Goal: Information Seeking & Learning: Learn about a topic

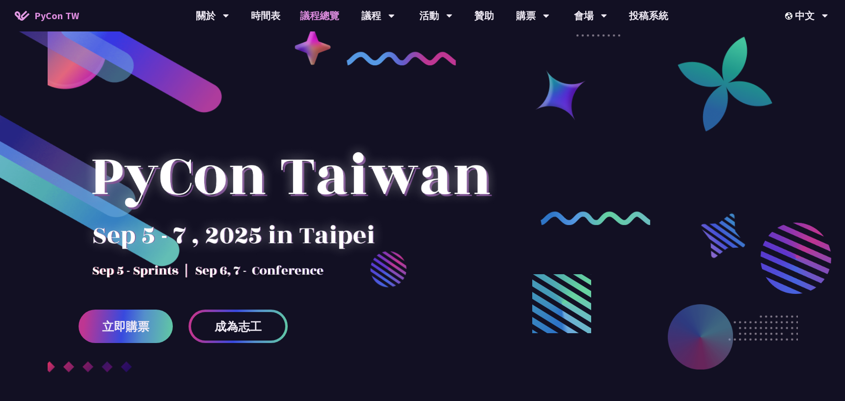
click at [309, 18] on link "議程總覽" at bounding box center [319, 15] width 59 height 31
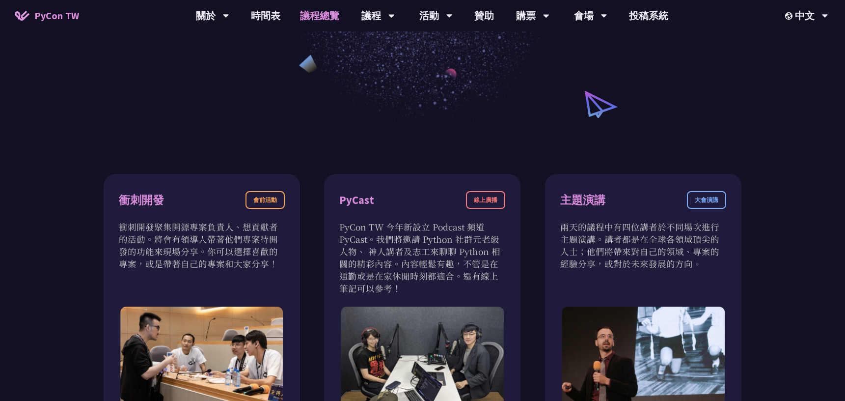
scroll to position [359, 0]
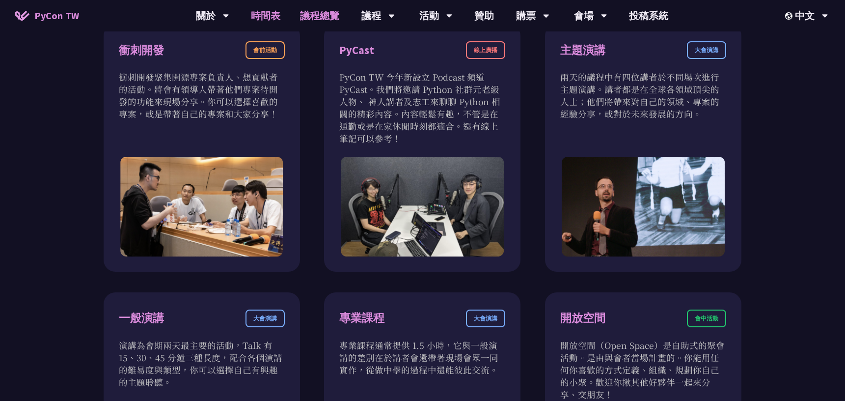
click at [263, 17] on link "時間表" at bounding box center [265, 15] width 49 height 31
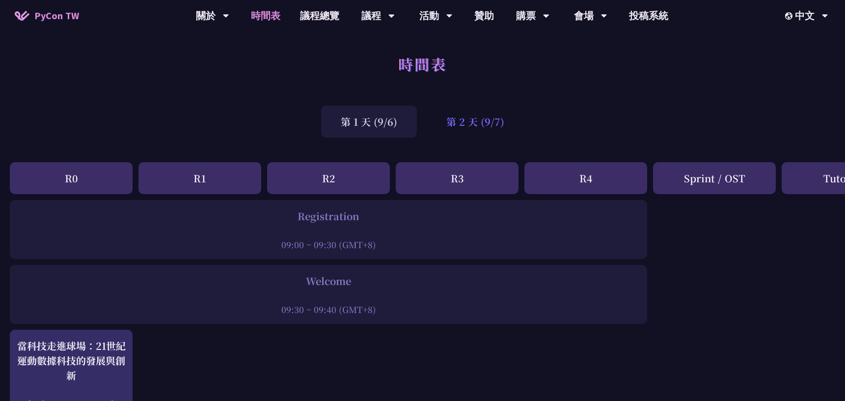
click at [464, 117] on div "第 2 天 (9/7)" at bounding box center [475, 122] width 97 height 32
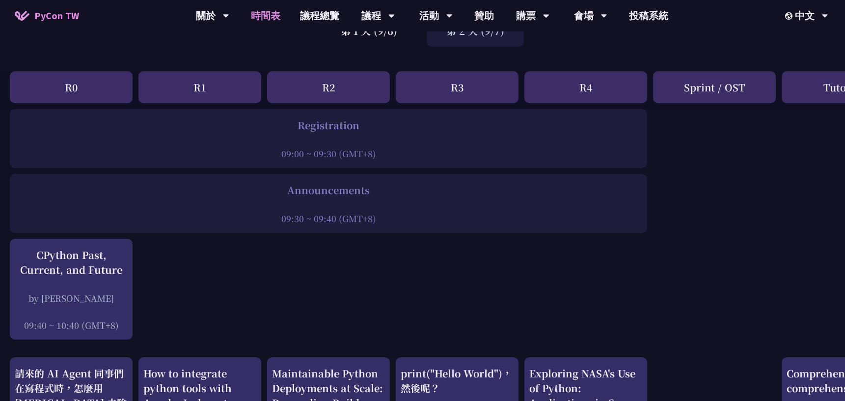
scroll to position [81, 0]
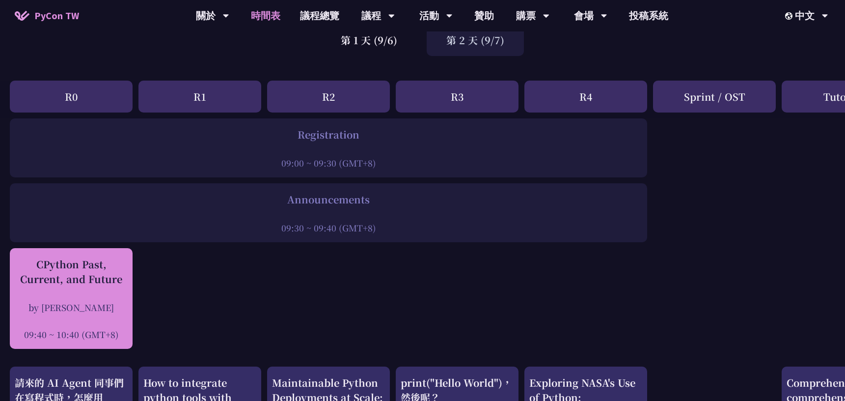
click at [117, 273] on div "CPython Past, Current, and Future" at bounding box center [71, 271] width 113 height 29
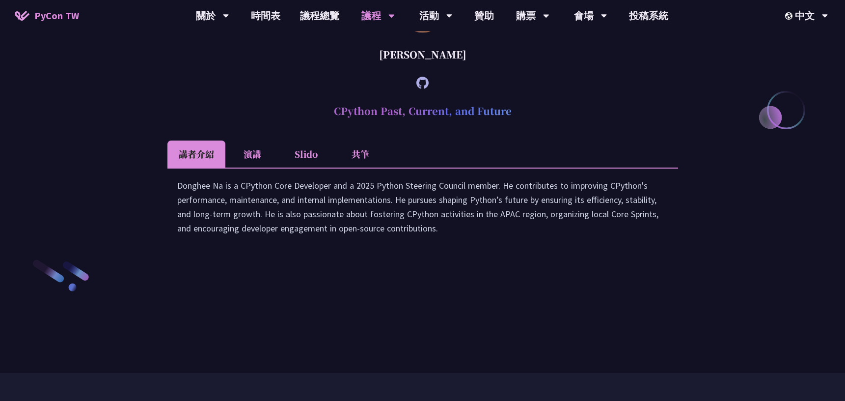
scroll to position [1331, 0]
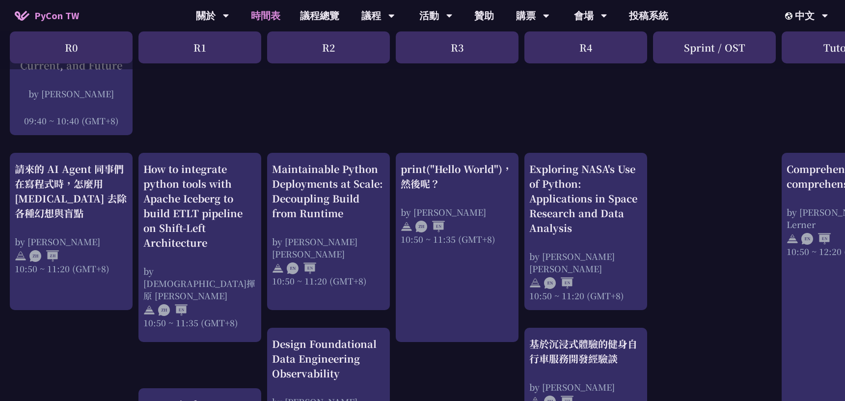
scroll to position [298, 0]
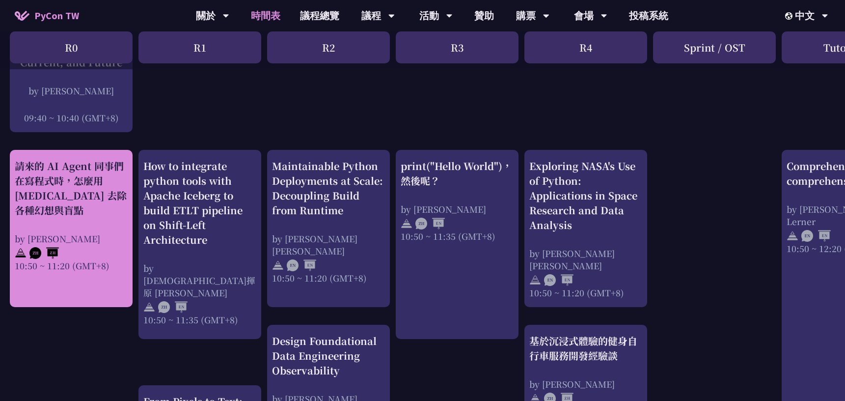
click at [77, 201] on div "請來的 AI Agent 同事們在寫程式時，怎麼用 [MEDICAL_DATA] 去除各種幻想與盲點" at bounding box center [71, 188] width 113 height 59
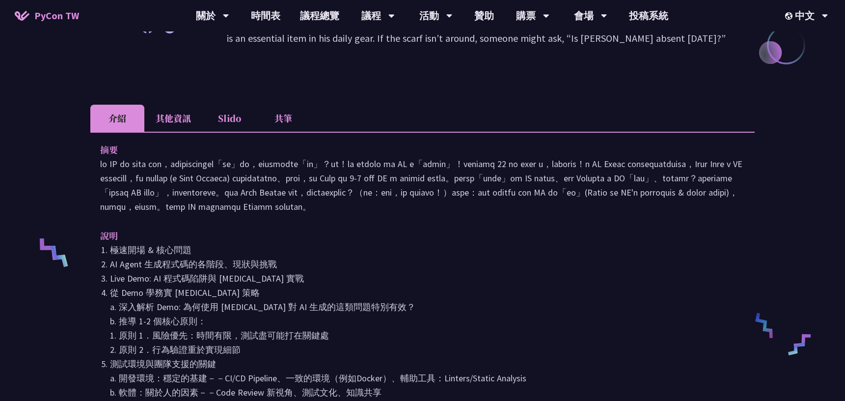
scroll to position [243, 0]
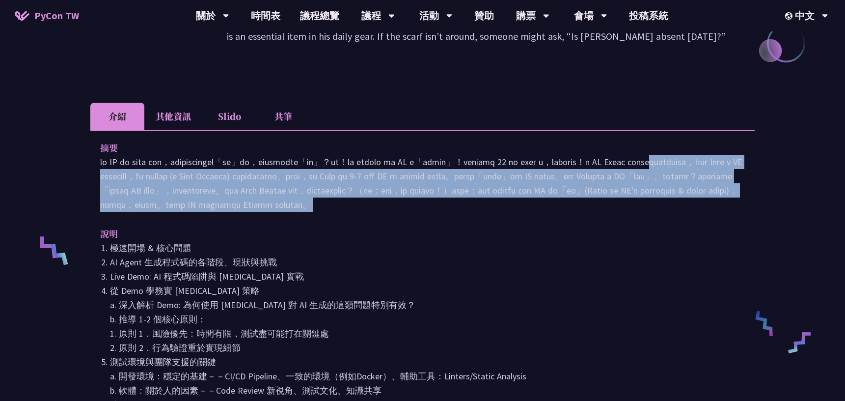
drag, startPoint x: 193, startPoint y: 172, endPoint x: 192, endPoint y: 241, distance: 68.7
click at [192, 241] on div "摘要 說明 極速開場 & 核心問題 AI Agent 生成程式碼的各階段、現狀與挑戰 Live Demo: AI 程式碼陷阱與 [MEDICAL_DATA] …" at bounding box center [422, 283] width 664 height 306
click at [196, 212] on p at bounding box center [422, 183] width 645 height 57
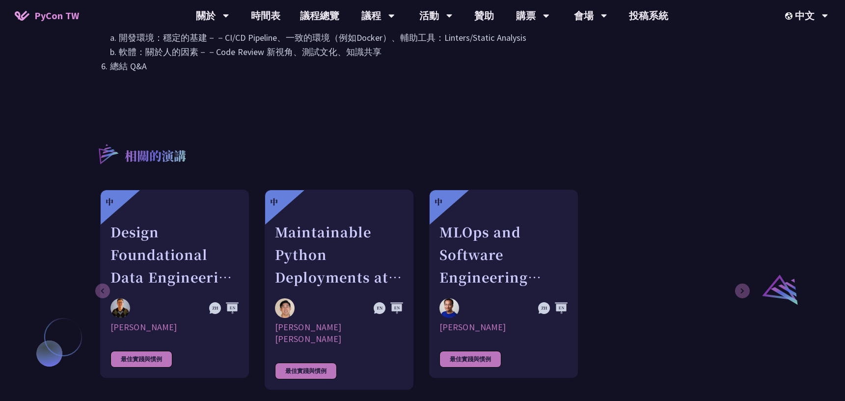
scroll to position [586, 0]
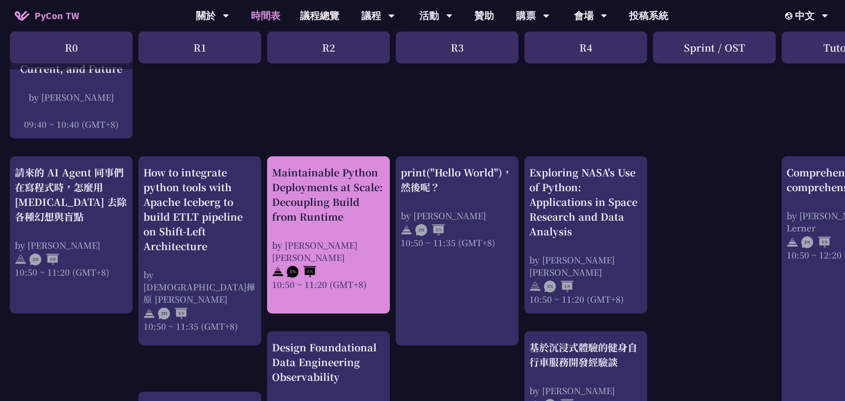
scroll to position [291, 0]
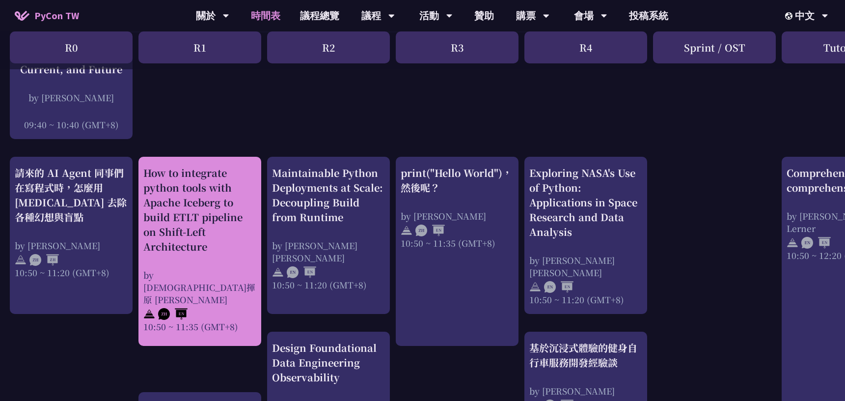
click at [247, 238] on div "How to integrate python tools with Apache Iceberg to build ETLT pipeline on Shi…" at bounding box center [199, 209] width 113 height 88
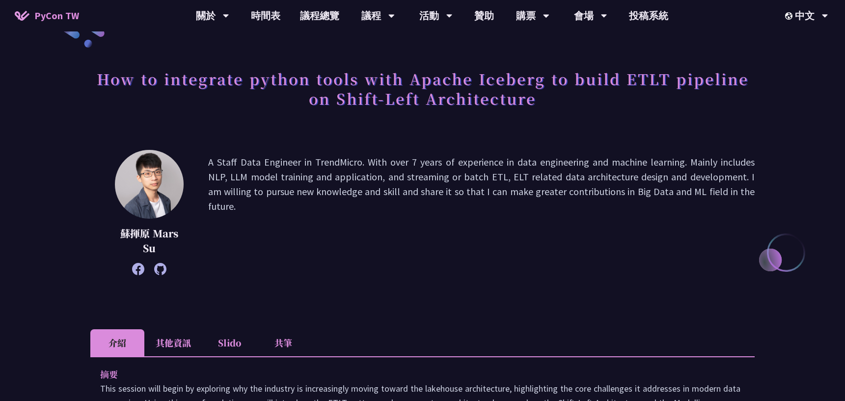
scroll to position [60, 0]
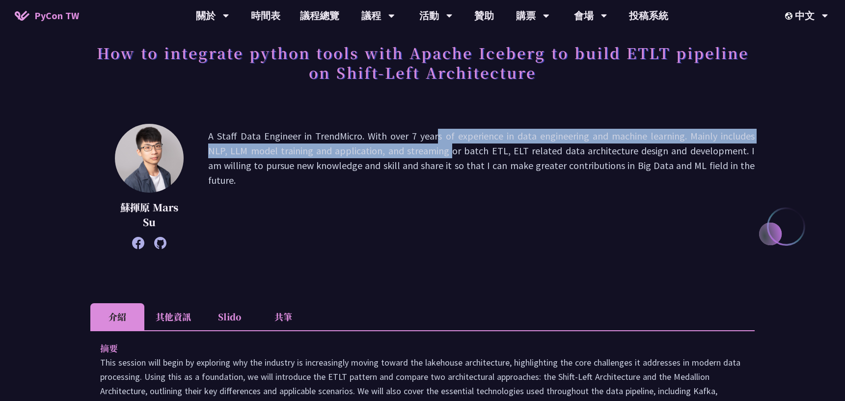
drag, startPoint x: 357, startPoint y: 135, endPoint x: 358, endPoint y: 151, distance: 16.2
click at [358, 151] on p "A Staff Data Engineer in TrendMicro. With over 7 years of experience in data en…" at bounding box center [481, 186] width 546 height 115
click at [366, 183] on p "A Staff Data Engineer in TrendMicro. With over 7 years of experience in data en…" at bounding box center [481, 186] width 546 height 115
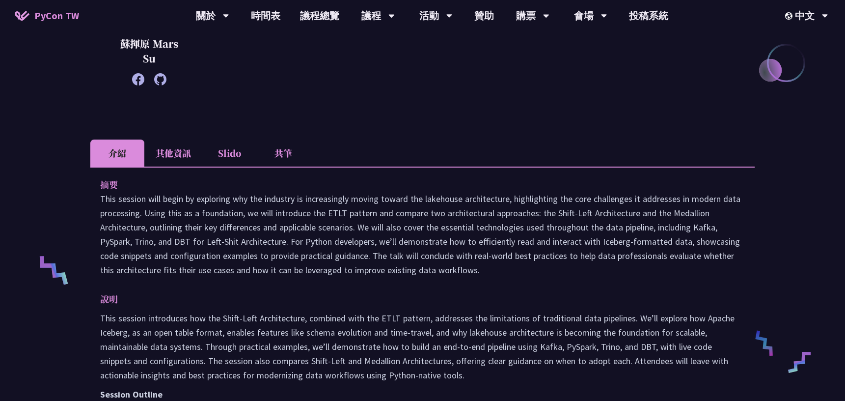
scroll to position [225, 0]
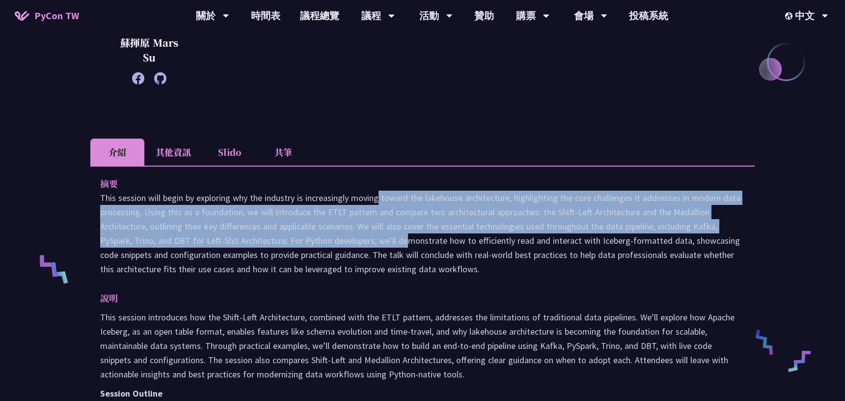
drag, startPoint x: 301, startPoint y: 200, endPoint x: 327, endPoint y: 243, distance: 50.0
click at [327, 243] on p "This session will begin by exploring why the industry is increasingly moving to…" at bounding box center [422, 232] width 645 height 85
click at [371, 257] on p "This session will begin by exploring why the industry is increasingly moving to…" at bounding box center [422, 232] width 645 height 85
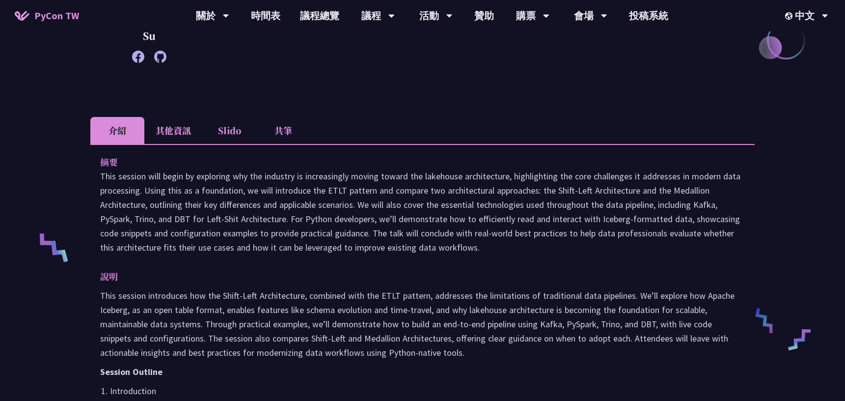
scroll to position [247, 0]
click at [252, 190] on p "This session will begin by exploring why the industry is increasingly moving to…" at bounding box center [422, 210] width 645 height 85
click at [336, 189] on p "This session will begin by exploring why the industry is increasingly moving to…" at bounding box center [422, 210] width 645 height 85
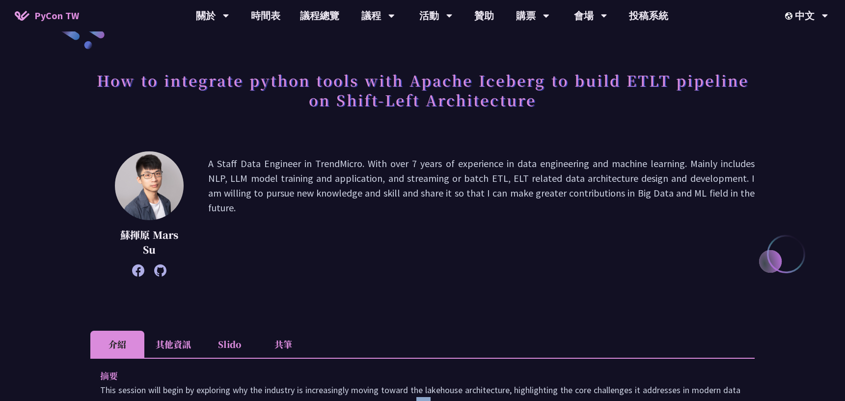
scroll to position [0, 0]
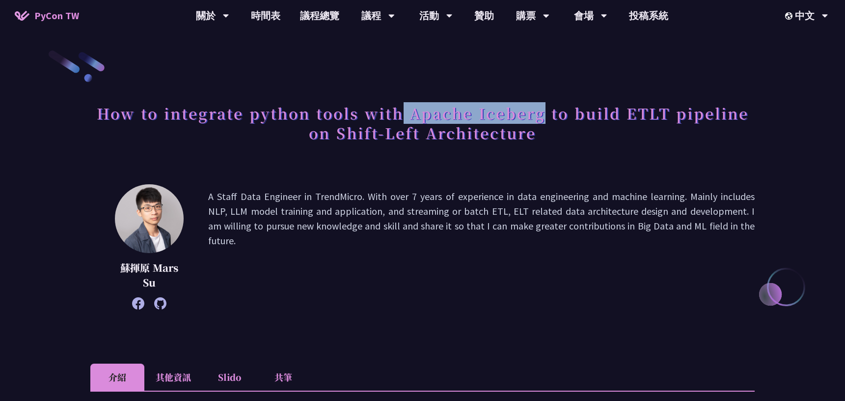
drag, startPoint x: 406, startPoint y: 115, endPoint x: 543, endPoint y: 112, distance: 137.5
click at [543, 112] on h1 "How to integrate python tools with Apache Iceberg to build ETLT pipeline on Shi…" at bounding box center [422, 122] width 664 height 49
copy h1 "Apache Iceberg"
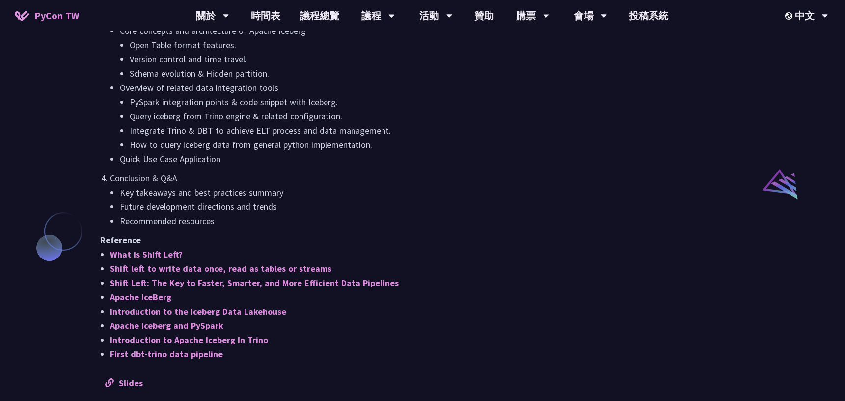
scroll to position [682, 0]
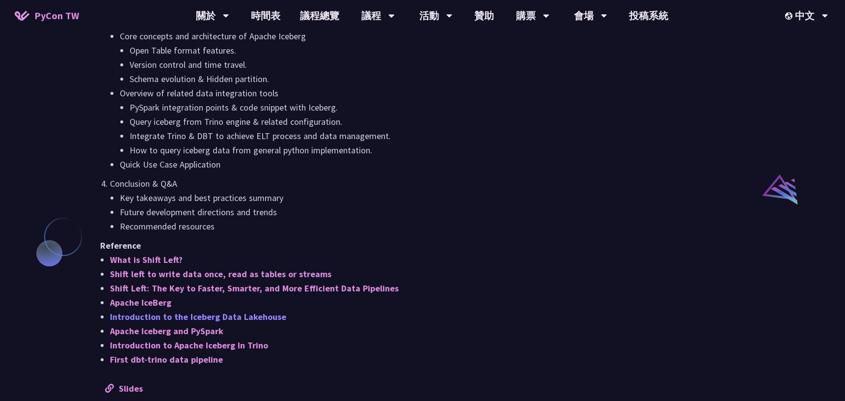
click at [252, 320] on link "Introduction to the Iceberg Data Lakehouse" at bounding box center [198, 316] width 176 height 11
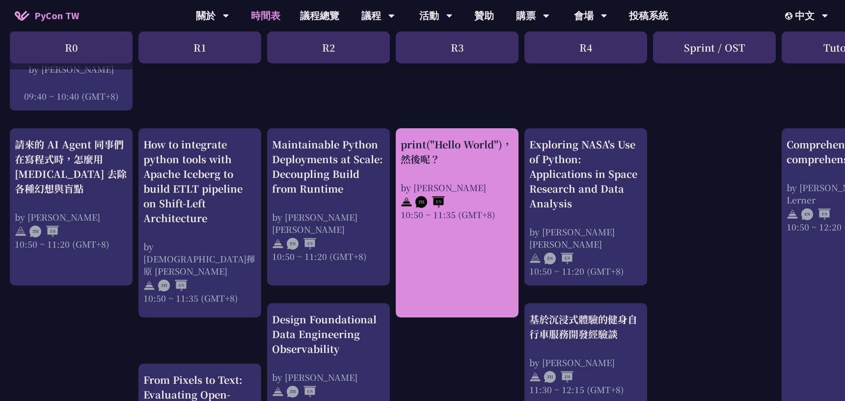
scroll to position [336, 0]
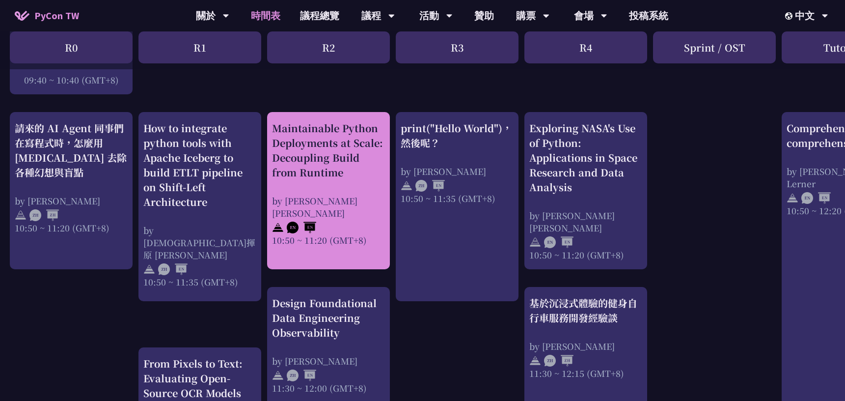
click at [364, 167] on div "Maintainable Python Deployments at Scale: Decoupling Build from Runtime" at bounding box center [328, 150] width 113 height 59
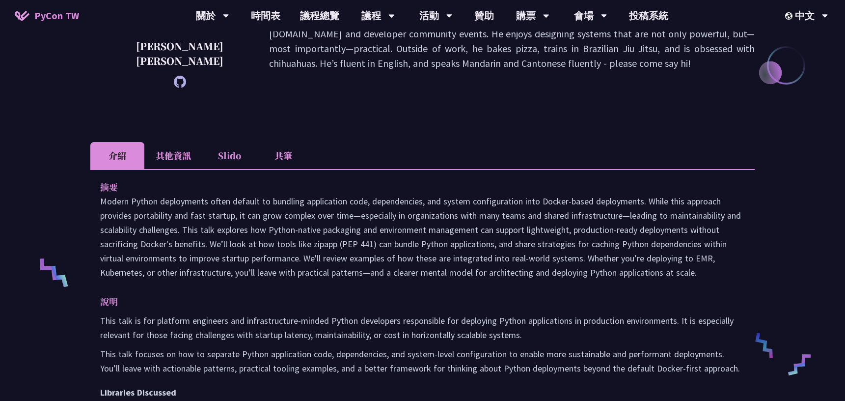
scroll to position [223, 0]
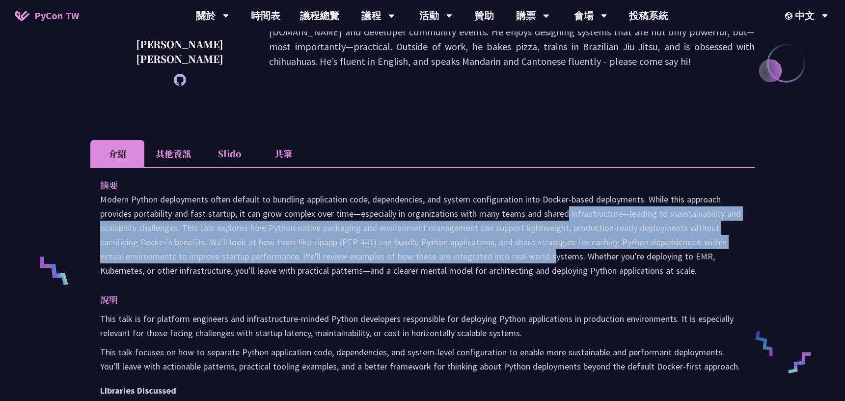
drag, startPoint x: 479, startPoint y: 198, endPoint x: 477, endPoint y: 237, distance: 38.3
click at [477, 237] on p at bounding box center [422, 234] width 645 height 85
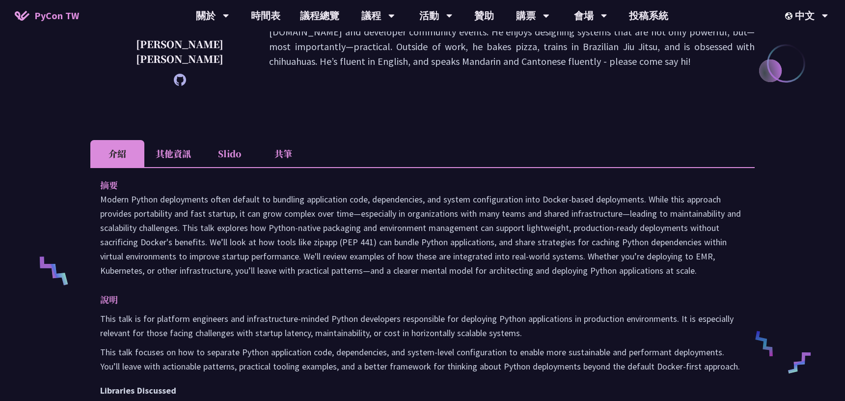
click at [448, 215] on p at bounding box center [422, 234] width 645 height 85
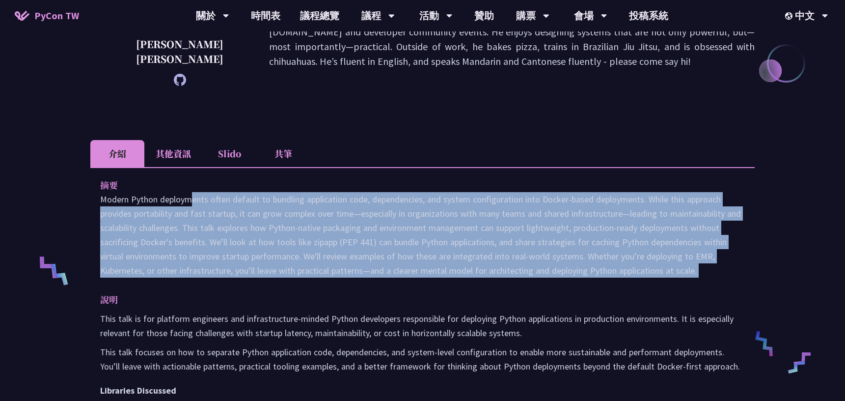
click at [448, 215] on p at bounding box center [422, 234] width 645 height 85
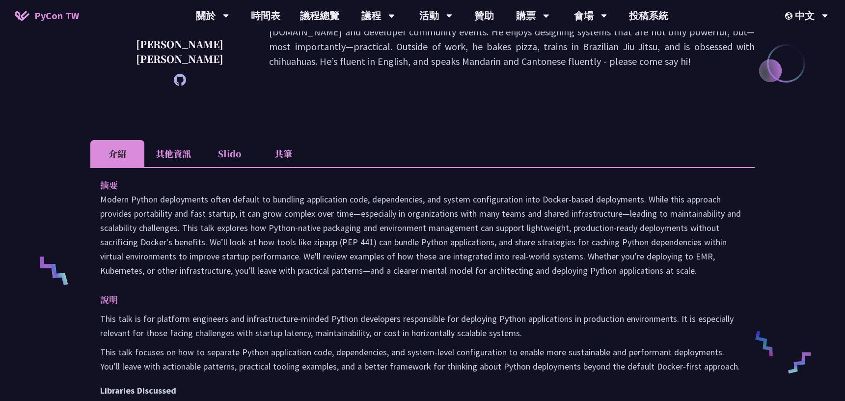
click at [467, 212] on p at bounding box center [422, 234] width 645 height 85
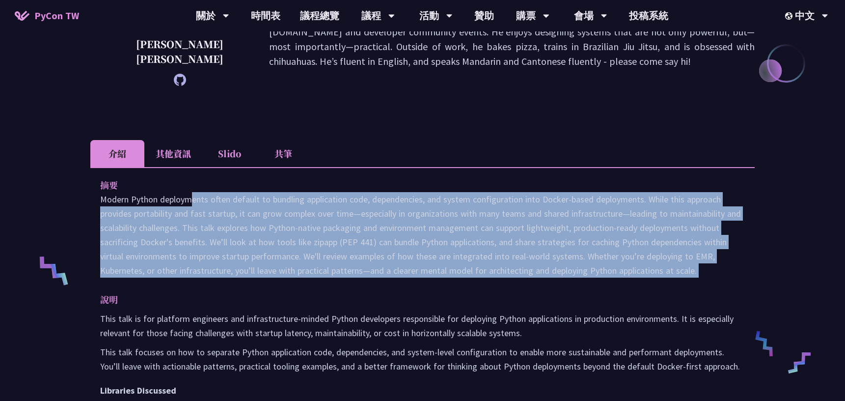
click at [476, 216] on p at bounding box center [422, 234] width 645 height 85
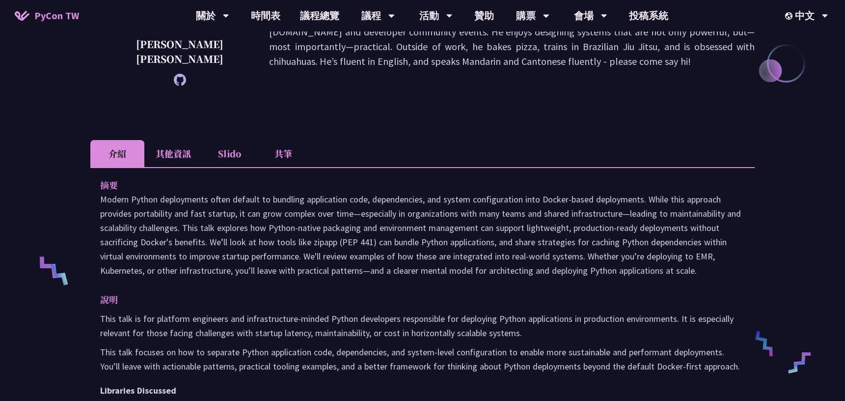
click at [323, 229] on p at bounding box center [422, 234] width 645 height 85
click at [386, 222] on p at bounding box center [422, 234] width 645 height 85
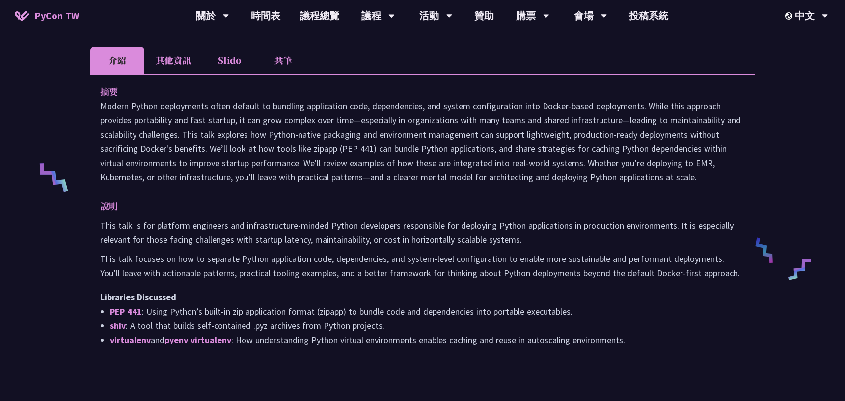
scroll to position [318, 0]
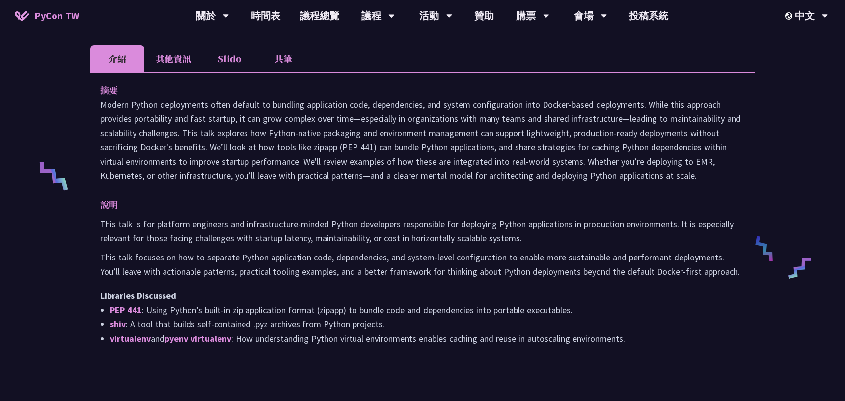
click at [323, 135] on p at bounding box center [422, 139] width 645 height 85
copy p "zipapp"
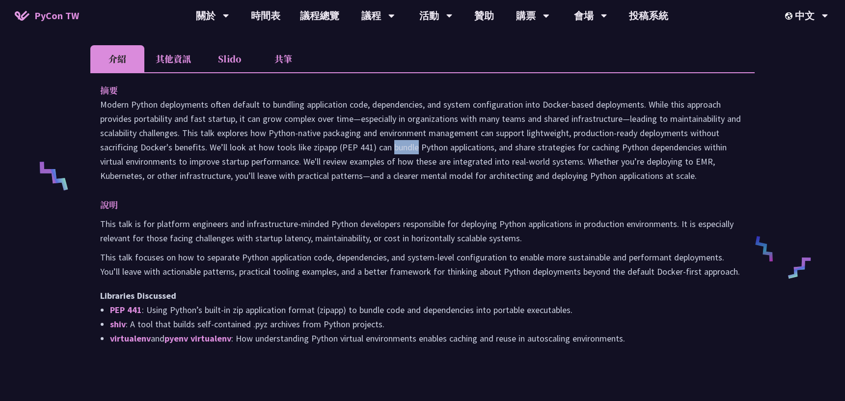
copy p "zipapp"
click at [389, 157] on p at bounding box center [422, 139] width 645 height 85
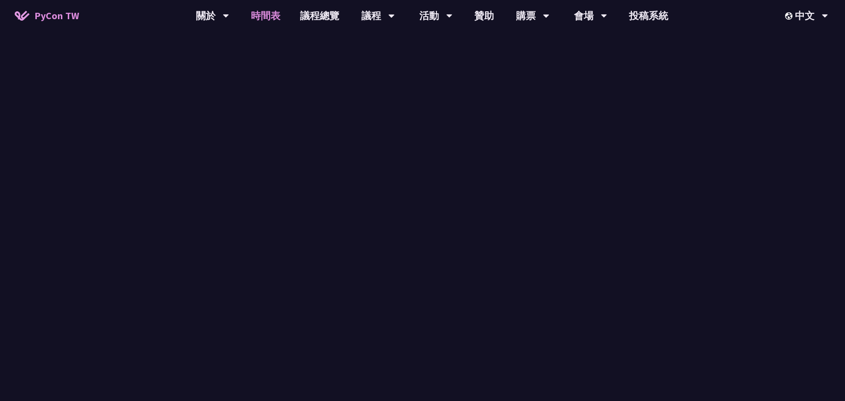
scroll to position [336, 0]
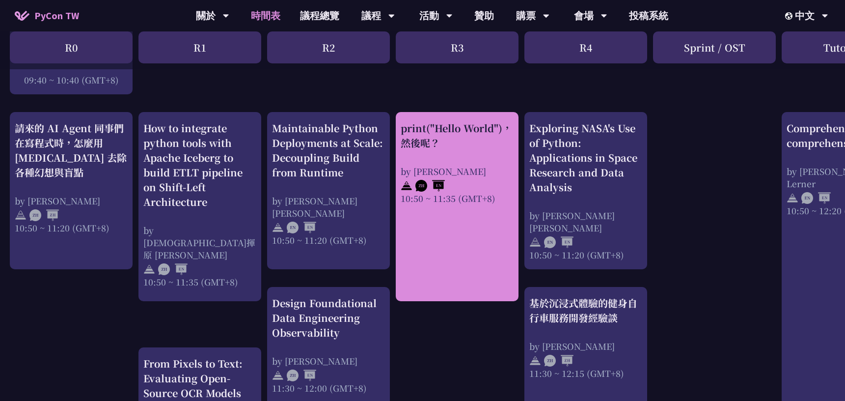
click at [444, 213] on div "print("Hello World")，然後呢？ by [PERSON_NAME] 10:50 ~ 11:35 (GMT+8)" at bounding box center [457, 206] width 123 height 189
click at [459, 143] on div "print("Hello World")，然後呢？" at bounding box center [457, 135] width 113 height 29
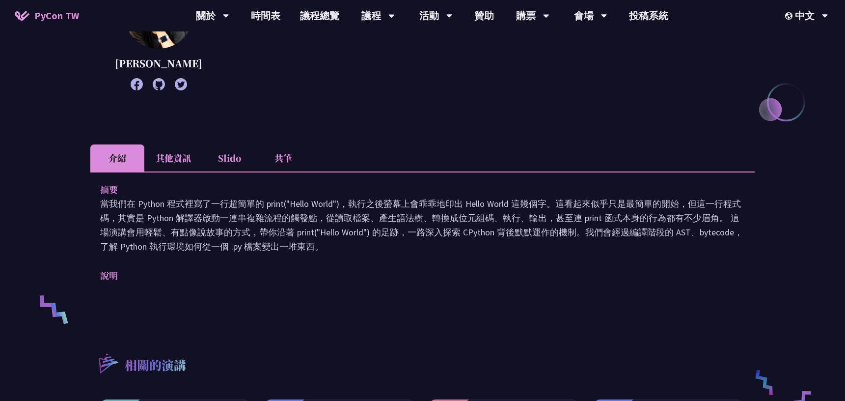
scroll to position [183, 0]
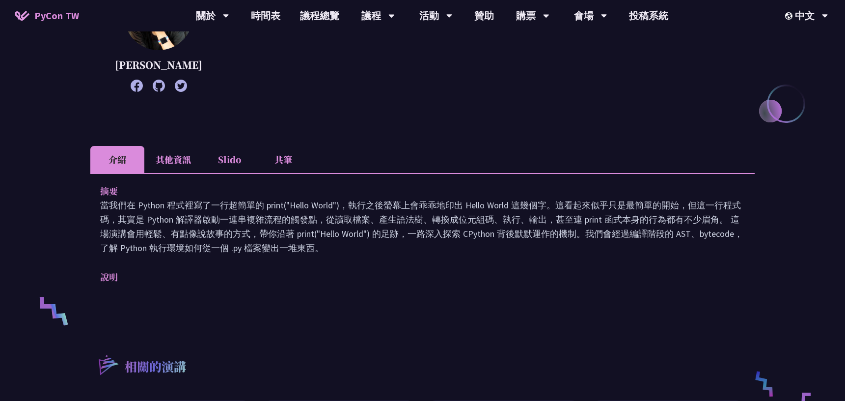
click at [164, 157] on li "其他資訊" at bounding box center [173, 159] width 58 height 27
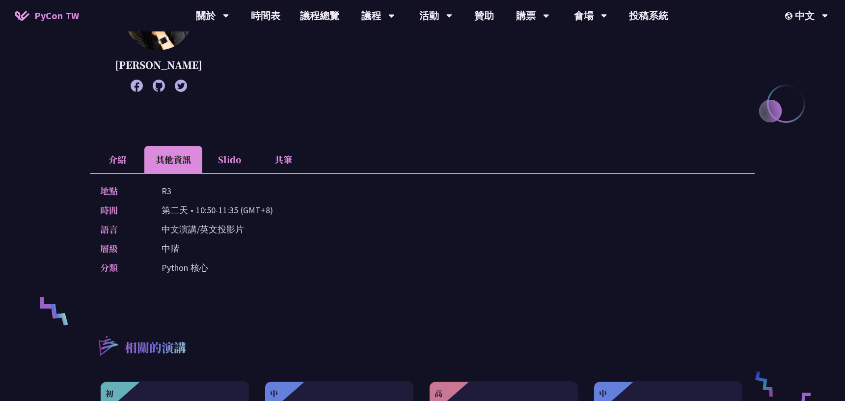
click at [236, 154] on li "Slido" at bounding box center [229, 159] width 54 height 27
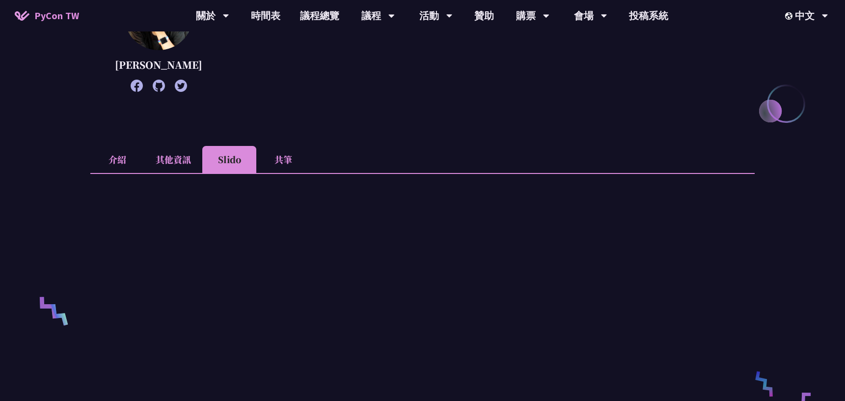
click at [294, 156] on li "共筆" at bounding box center [283, 159] width 54 height 27
click at [228, 147] on li "Slido" at bounding box center [229, 159] width 54 height 27
click at [130, 149] on li "介紹" at bounding box center [117, 159] width 54 height 27
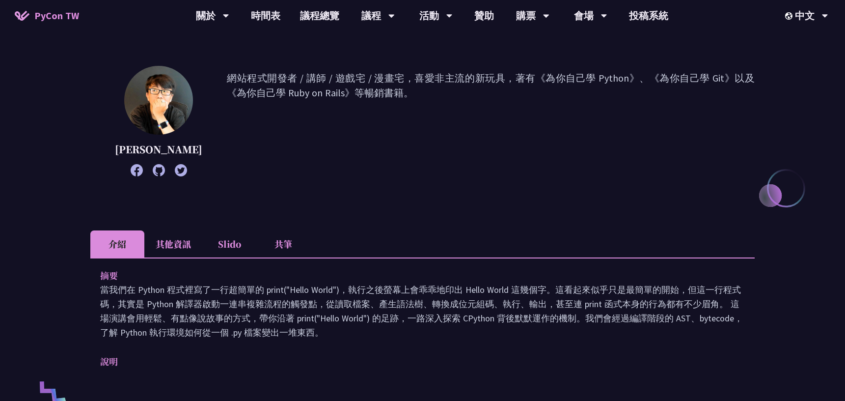
scroll to position [0, 0]
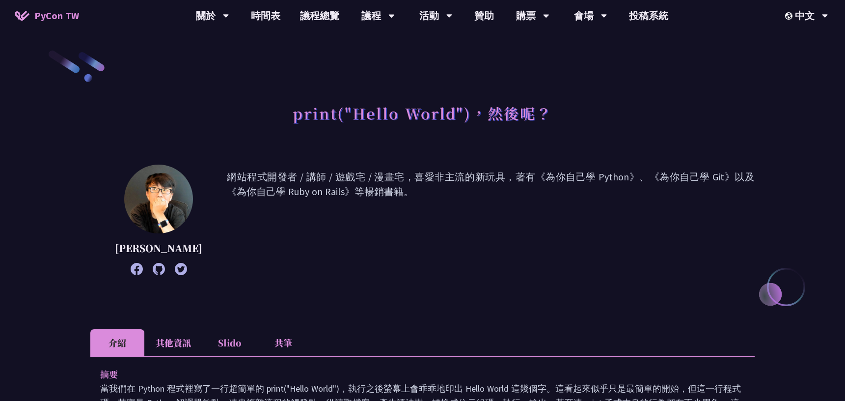
click at [467, 251] on p "網站程式開發者 / 講師 / 遊戲宅 / 漫畫宅，喜愛非主流的新玩具，著有《為你自己學 Python》、《為你自己學 Git》以及《為你自己學 Ruby on…" at bounding box center [491, 219] width 528 height 101
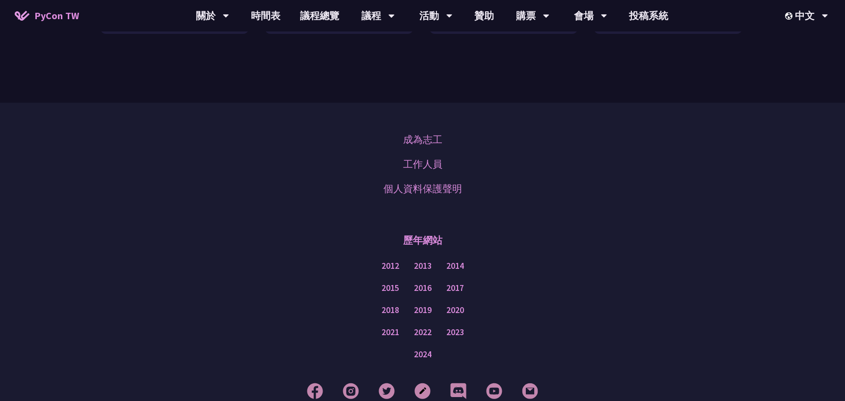
scroll to position [804, 0]
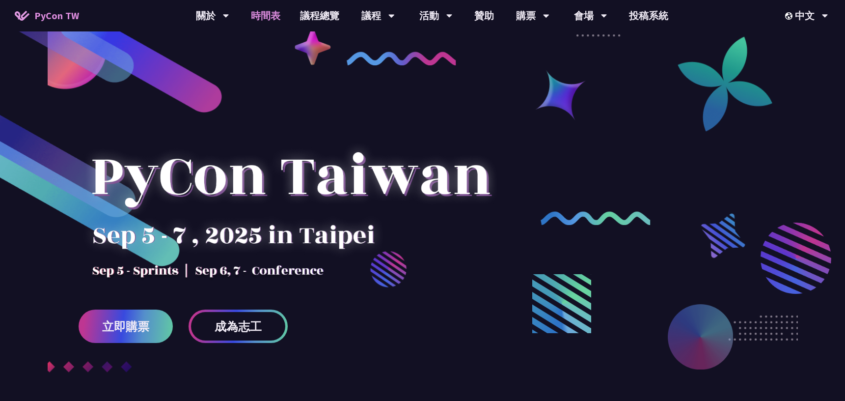
click at [269, 21] on link "時間表" at bounding box center [265, 15] width 49 height 31
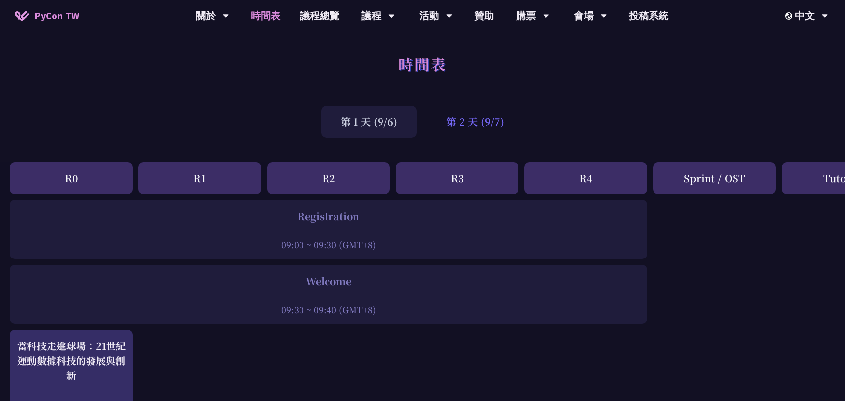
click at [476, 126] on div "第 2 天 (9/7)" at bounding box center [475, 122] width 97 height 32
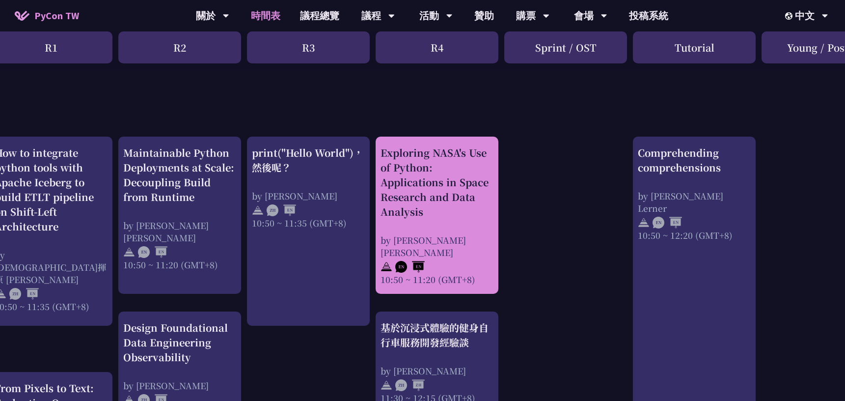
scroll to position [311, 152]
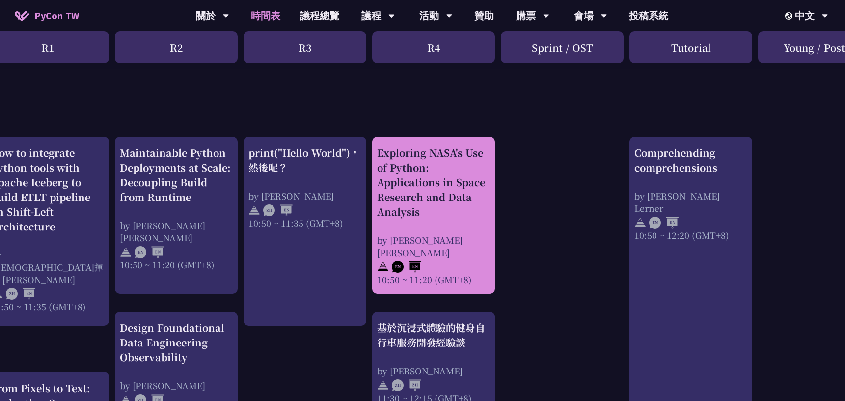
click at [449, 196] on div "Exploring NASA's Use of Python: Applications in Space Research and Data Analysis" at bounding box center [433, 182] width 113 height 74
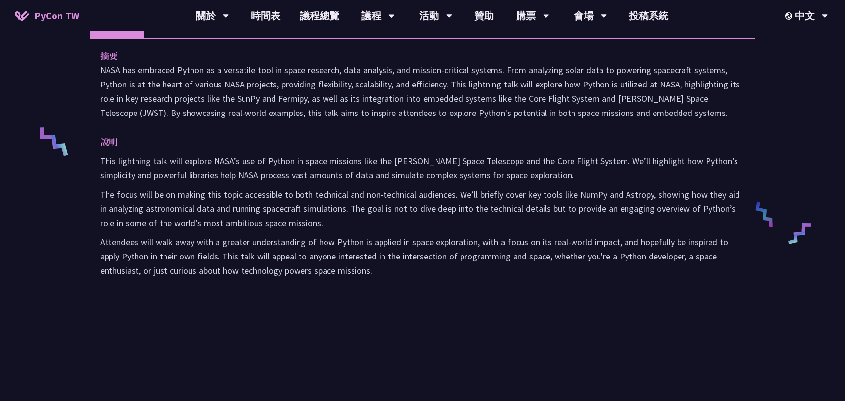
scroll to position [355, 0]
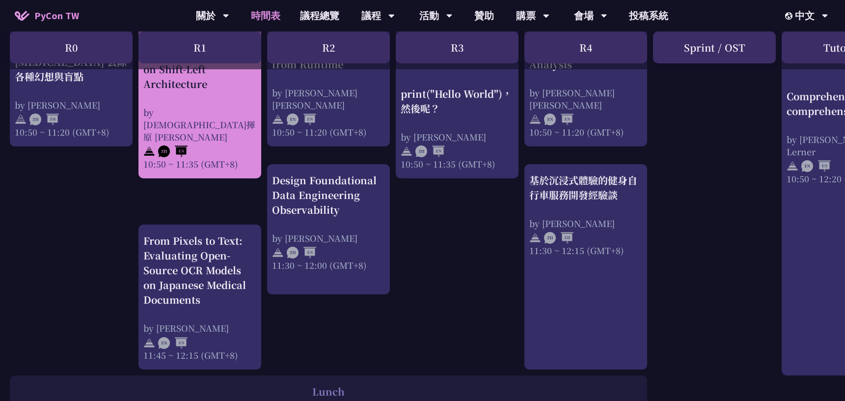
scroll to position [482, 0]
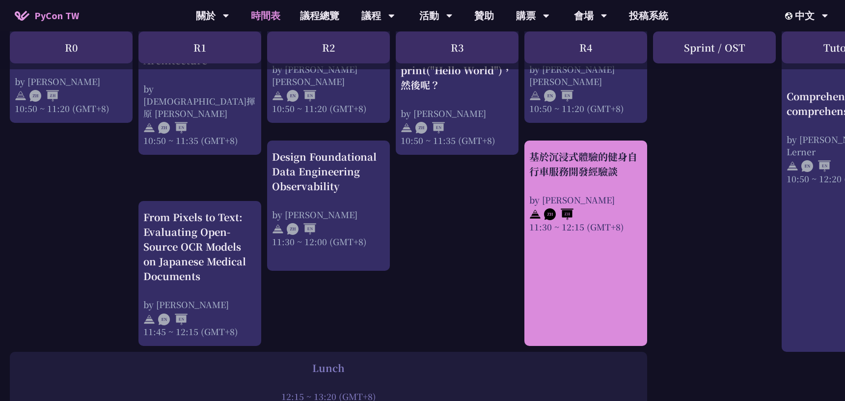
click at [576, 257] on div "基於沉浸式體驗的健身自行車服務開發經驗談 by Peter 11:30 ~ 12:15 (GMT+8)" at bounding box center [585, 242] width 123 height 205
click at [579, 159] on div "基於沉浸式體驗的健身自行車服務開發經驗談" at bounding box center [585, 163] width 113 height 29
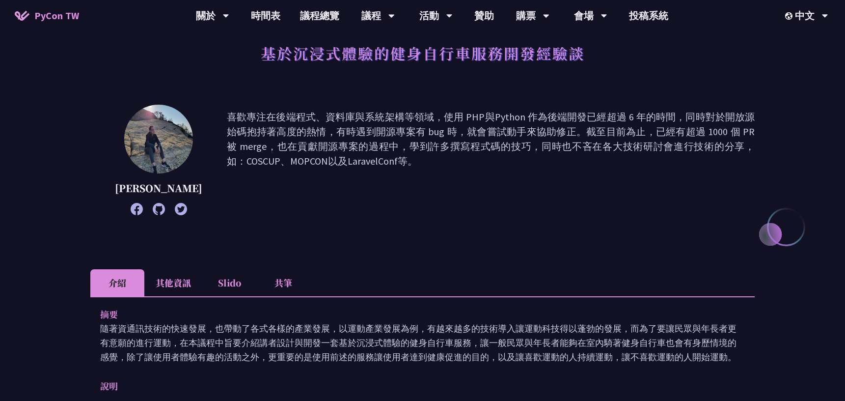
scroll to position [50, 0]
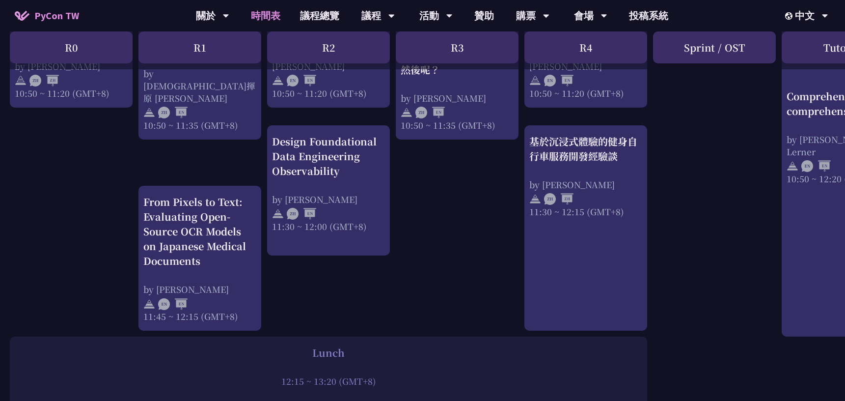
scroll to position [499, 0]
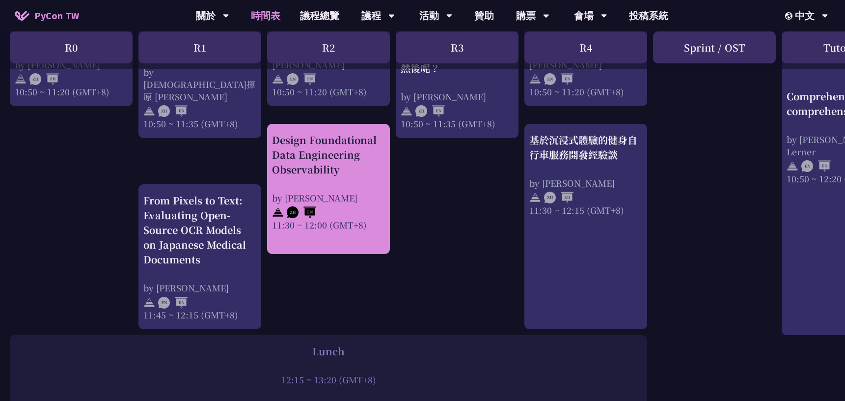
click at [369, 173] on div "Design Foundational Data Engineering Observability" at bounding box center [328, 155] width 113 height 44
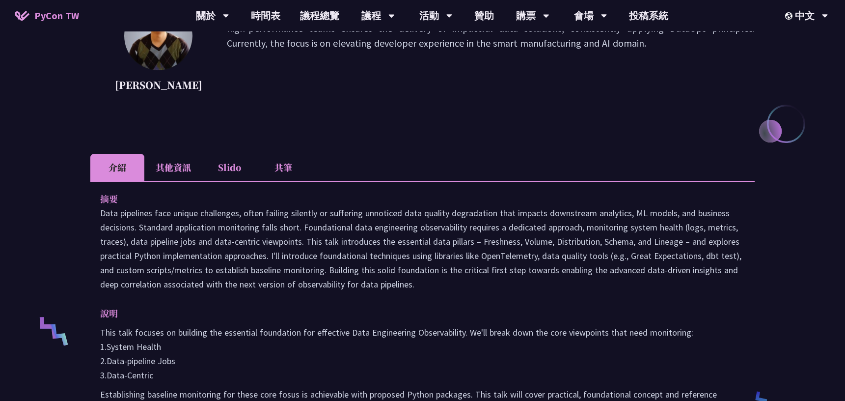
scroll to position [164, 0]
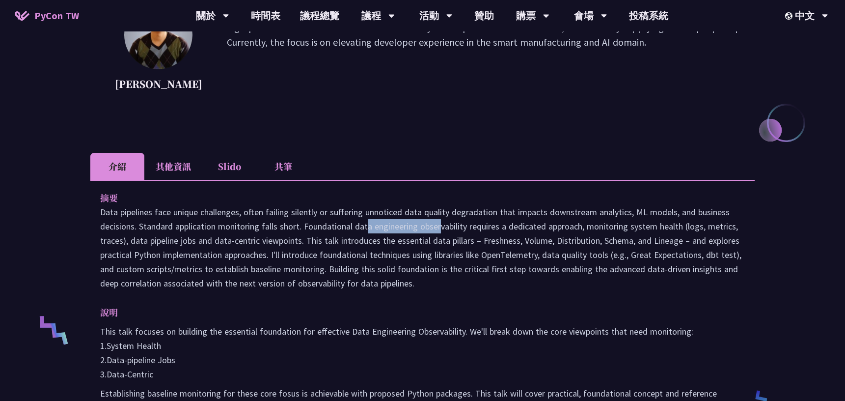
drag, startPoint x: 302, startPoint y: 226, endPoint x: 362, endPoint y: 219, distance: 60.7
click at [362, 219] on p "Data pipelines face unique challenges, often failing silently or suffering unno…" at bounding box center [422, 247] width 645 height 85
click at [360, 230] on p "Data pipelines face unique challenges, often failing silently or suffering unno…" at bounding box center [422, 247] width 645 height 85
click at [357, 248] on p "Data pipelines face unique challenges, often failing silently or suffering unno…" at bounding box center [422, 247] width 645 height 85
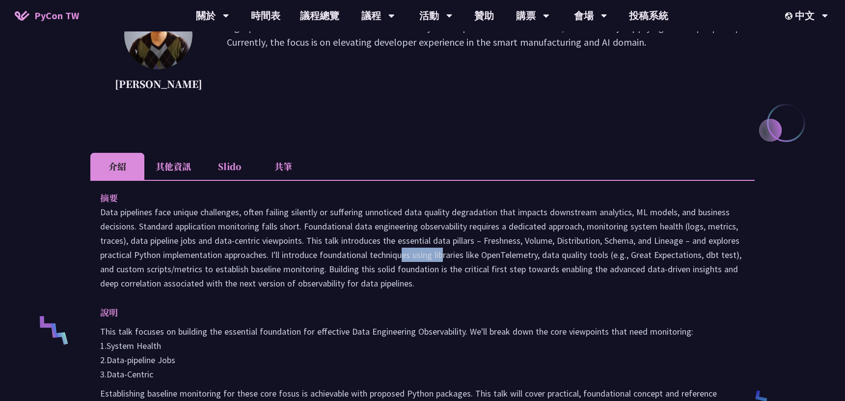
click at [377, 245] on p "Data pipelines face unique challenges, often failing silently or suffering unno…" at bounding box center [422, 247] width 645 height 85
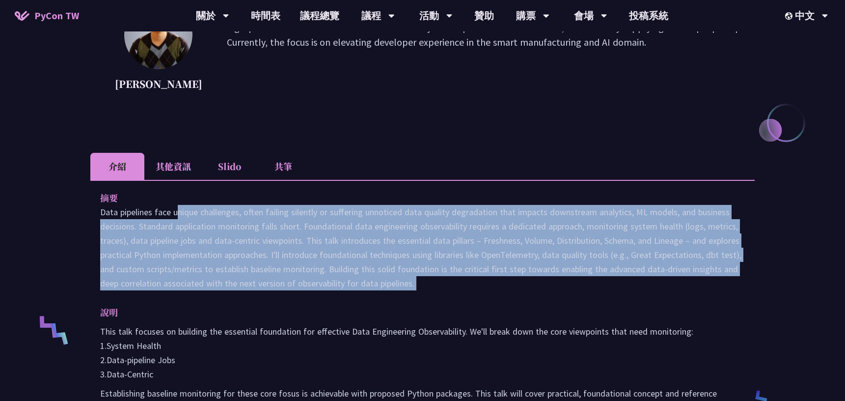
click at [377, 245] on p "Data pipelines face unique challenges, often failing silently or suffering unno…" at bounding box center [422, 247] width 645 height 85
click at [395, 254] on p "Data pipelines face unique challenges, often failing silently or suffering unno…" at bounding box center [422, 247] width 645 height 85
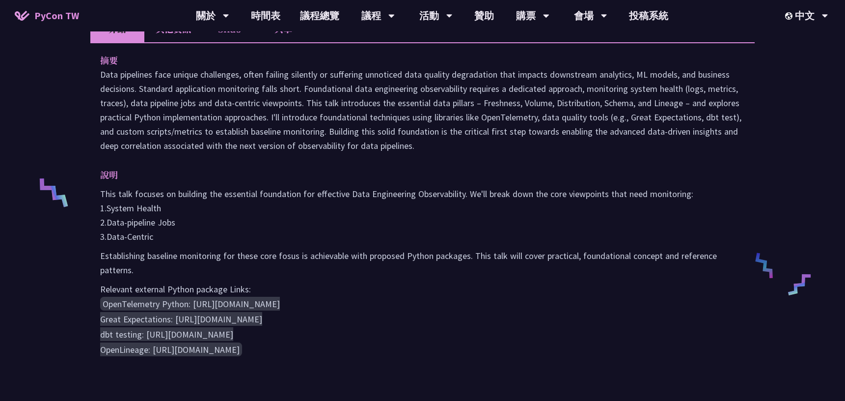
scroll to position [302, 0]
click at [423, 226] on p "This talk focuses on building the essential foundation for effective Data Engin…" at bounding box center [422, 214] width 645 height 57
drag, startPoint x: 173, startPoint y: 319, endPoint x: 278, endPoint y: 317, distance: 105.6
click at [278, 317] on code "OpenTelemetry Python: https://opentelemetry.io/docs/instrumentation/python/ Gre…" at bounding box center [190, 325] width 180 height 59
click at [256, 320] on code "OpenTelemetry Python: https://opentelemetry.io/docs/instrumentation/python/ Gre…" at bounding box center [190, 325] width 180 height 59
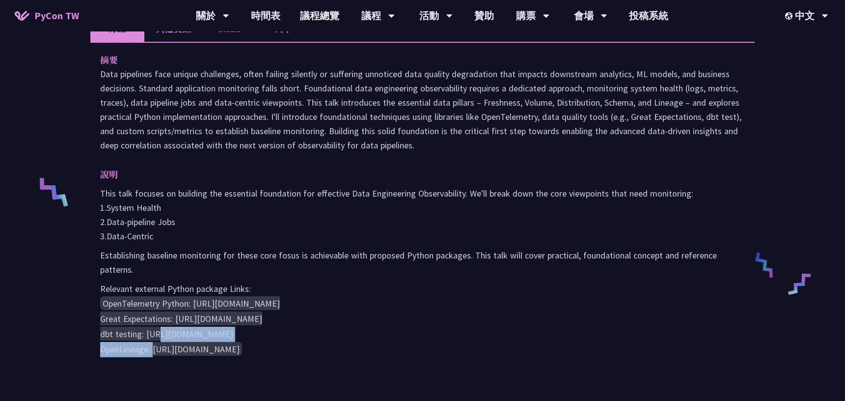
drag, startPoint x: 279, startPoint y: 318, endPoint x: 175, endPoint y: 319, distance: 104.6
click at [175, 319] on code "OpenTelemetry Python: https://opentelemetry.io/docs/instrumentation/python/ Gre…" at bounding box center [190, 325] width 180 height 59
copy code "https://greatexpectations.io/"
click at [602, 231] on p "This talk focuses on building the essential foundation for effective Data Engin…" at bounding box center [422, 214] width 645 height 57
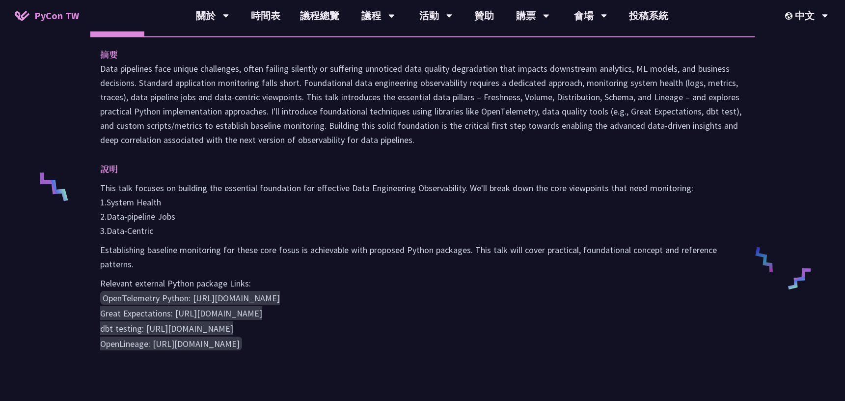
scroll to position [224, 0]
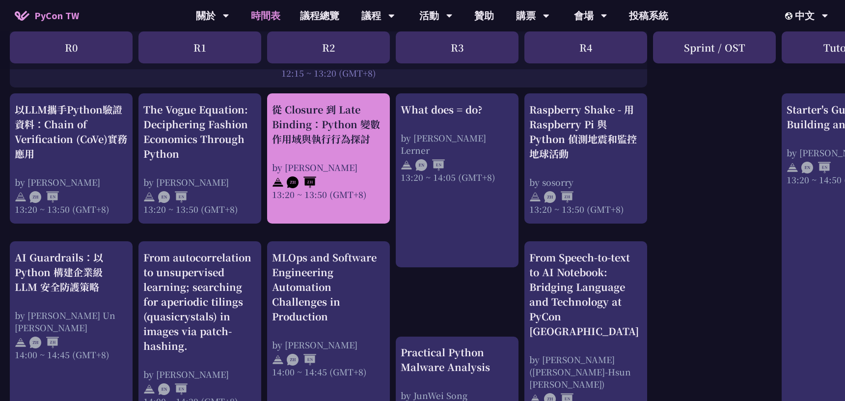
scroll to position [836, 0]
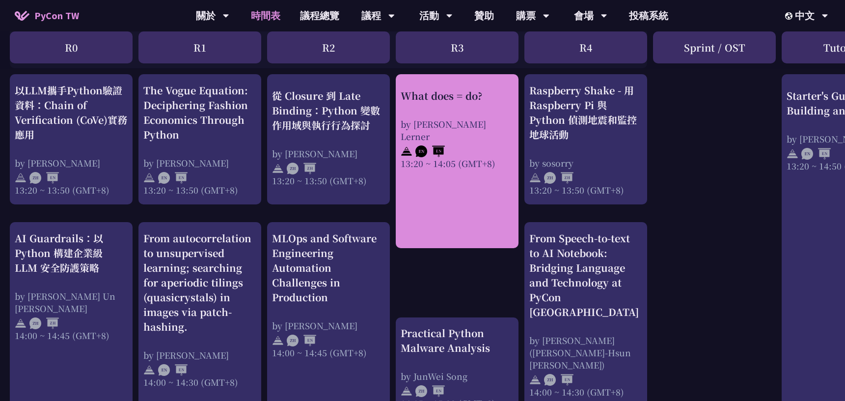
click at [444, 198] on div "What does = do? by Reuven M. Lerner 13:20 ~ 14:05 (GMT+8)" at bounding box center [457, 161] width 123 height 174
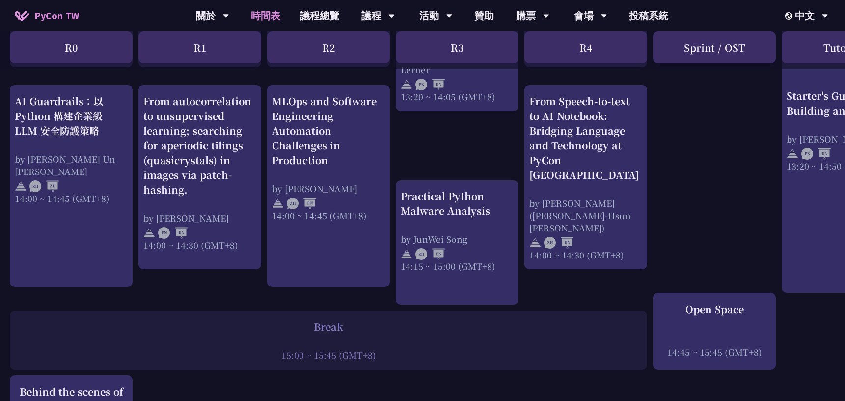
scroll to position [950, 0]
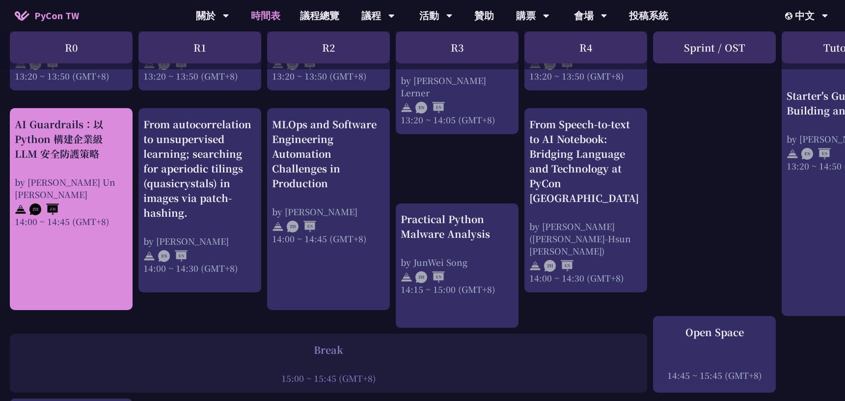
click at [63, 155] on div "AI Guardrails：以 Python 構建企業級 LLM 安全防護策略" at bounding box center [71, 139] width 113 height 44
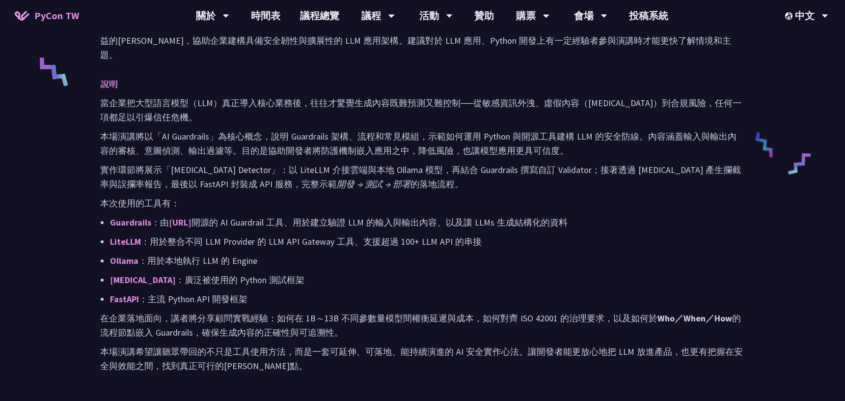
scroll to position [433, 0]
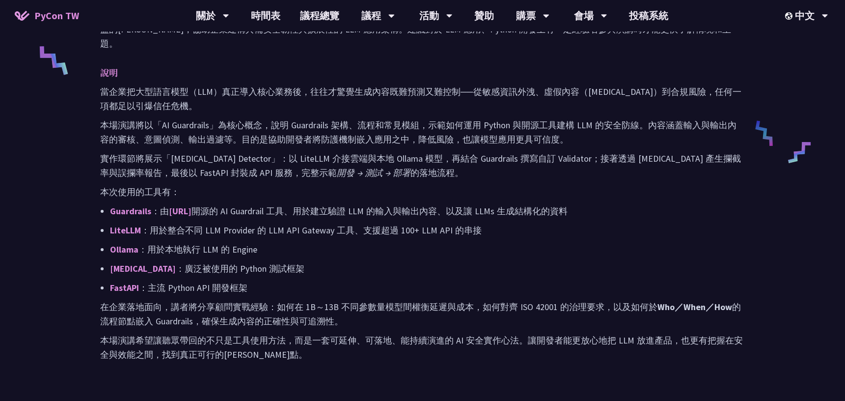
scroll to position [950, 0]
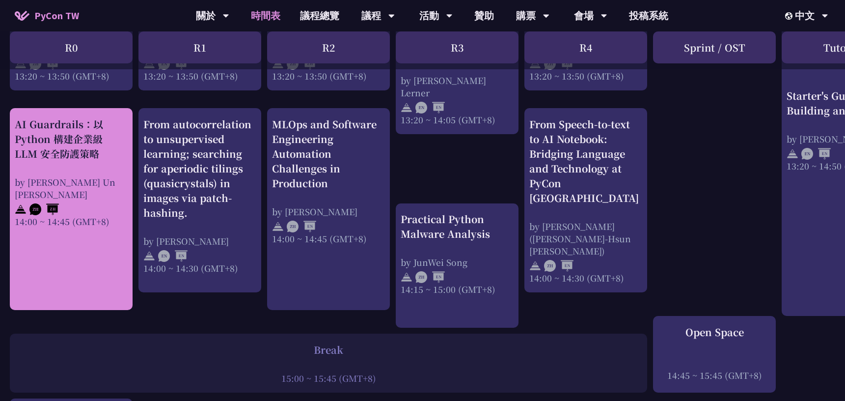
click at [75, 171] on div "AI Guardrails：以 Python 構建企業級 LLM 安全防護策略 by Nero Un 阮智軒 14:00 ~ 14:45 (GMT+8)" at bounding box center [71, 172] width 113 height 110
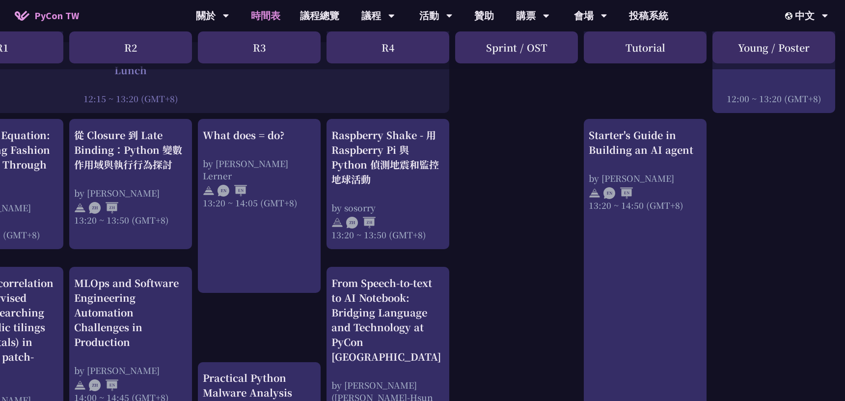
scroll to position [773, 198]
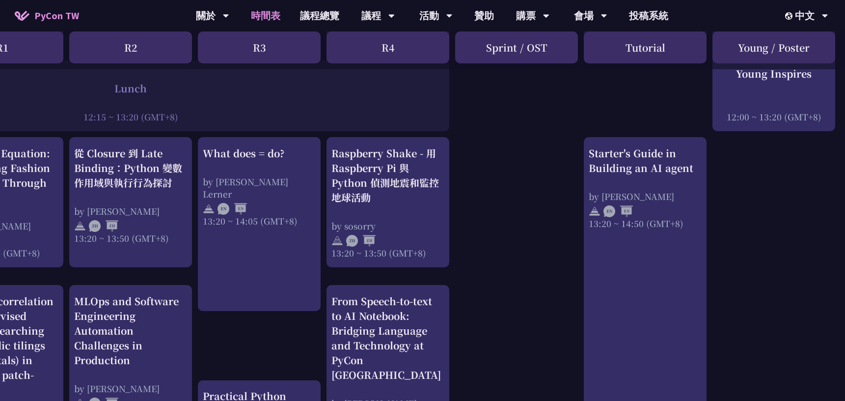
click at [506, 234] on div "print("Hello World")，然後呢？ by 高見龍 10:50 ~ 11:35 (GMT+8) What does = do? by Reuve…" at bounding box center [323, 180] width 1043 height 1506
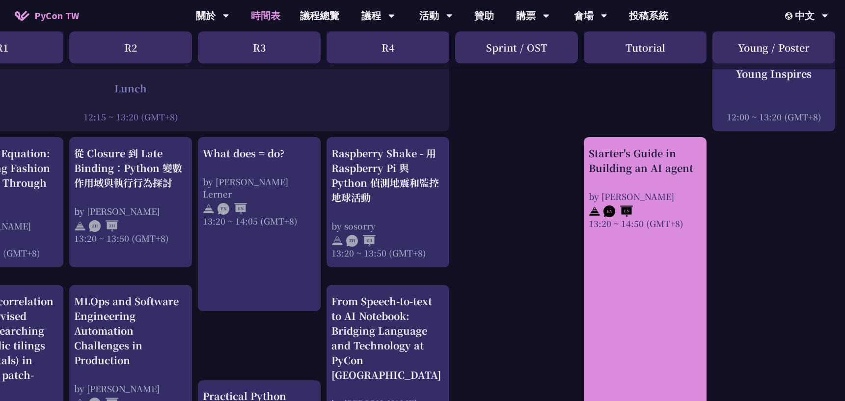
click at [637, 183] on div "Starter's Guide in Building an AI agent by Cheuk Ting Ho 13:20 ~ 14:50 (GMT+8)" at bounding box center [645, 187] width 113 height 83
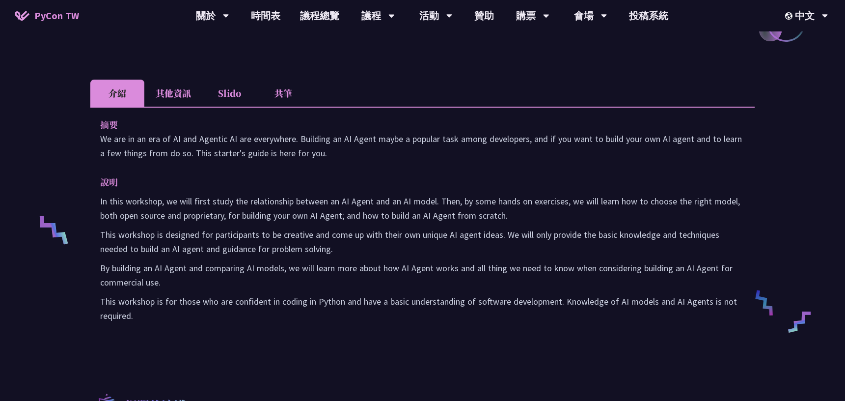
scroll to position [273, 0]
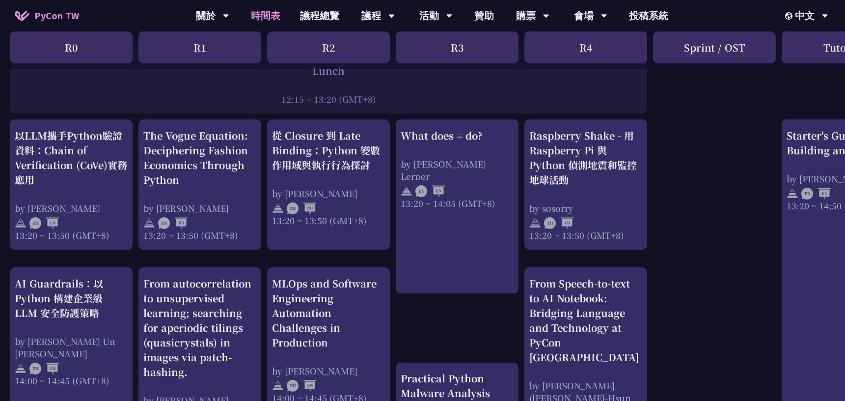
scroll to position [789, 0]
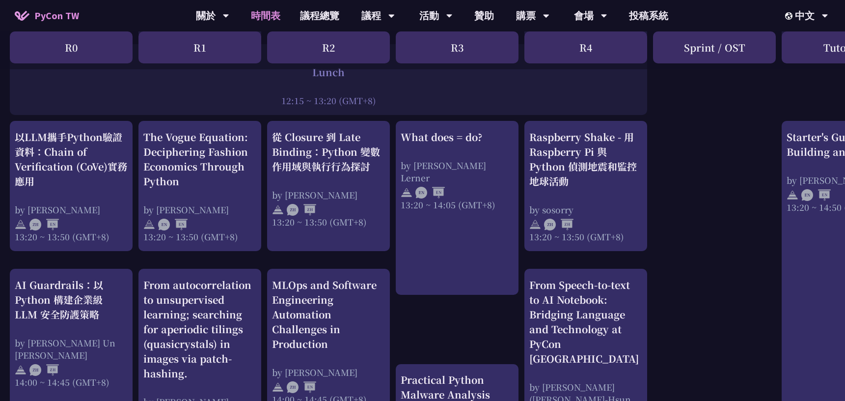
click at [476, 310] on div "print("Hello World")，然後呢？ by 高見龍 10:50 ~ 11:35 (GMT+8) What does = do? by Reuve…" at bounding box center [521, 163] width 1043 height 1506
